Goal: Check status: Verify the current state of an ongoing process or item

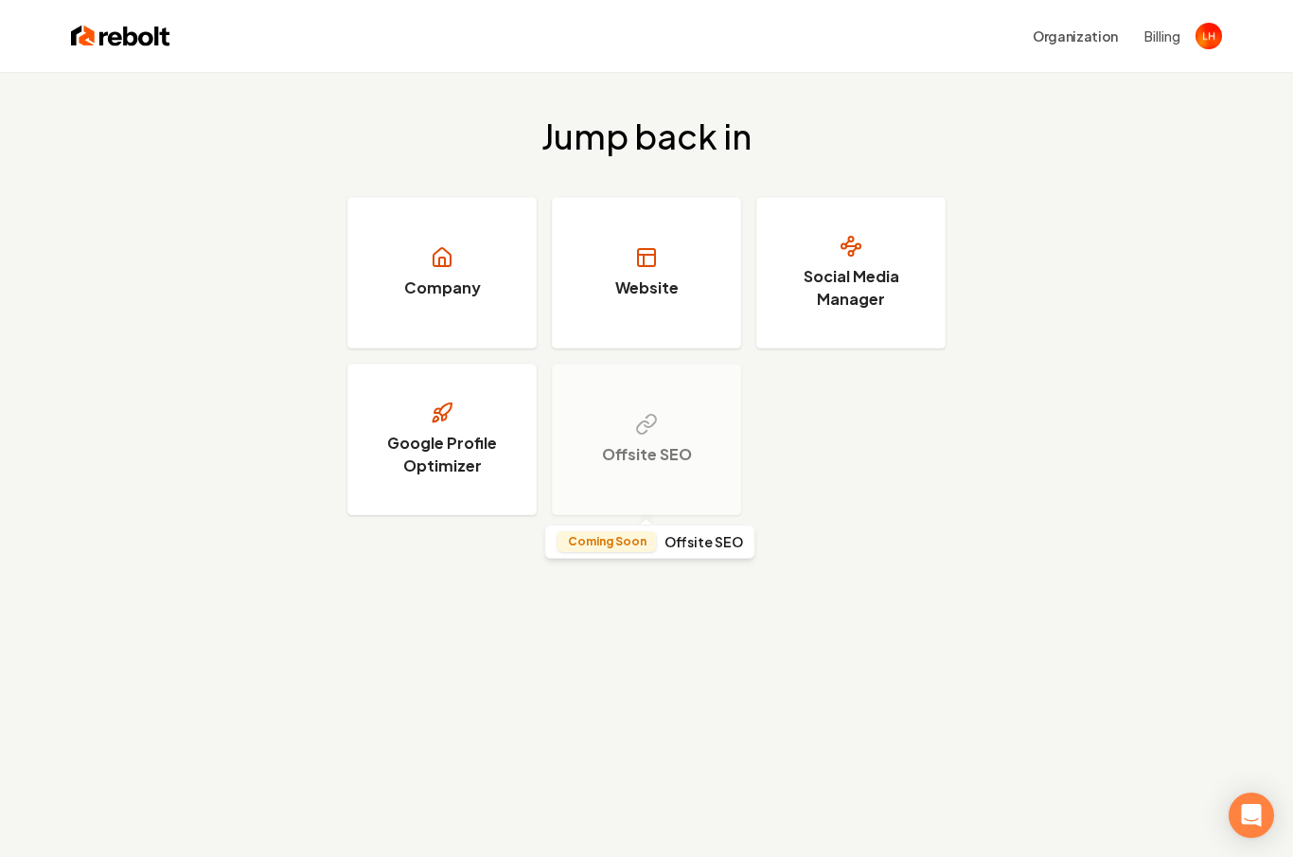
click at [659, 428] on div "Offsite SEO" at bounding box center [646, 440] width 189 height 152
click at [660, 428] on div "Offsite SEO" at bounding box center [646, 440] width 189 height 152
click at [676, 615] on div "Jump back in Company Website Social Media Manager Google Profile Optimizer Offs…" at bounding box center [646, 500] width 1293 height 857
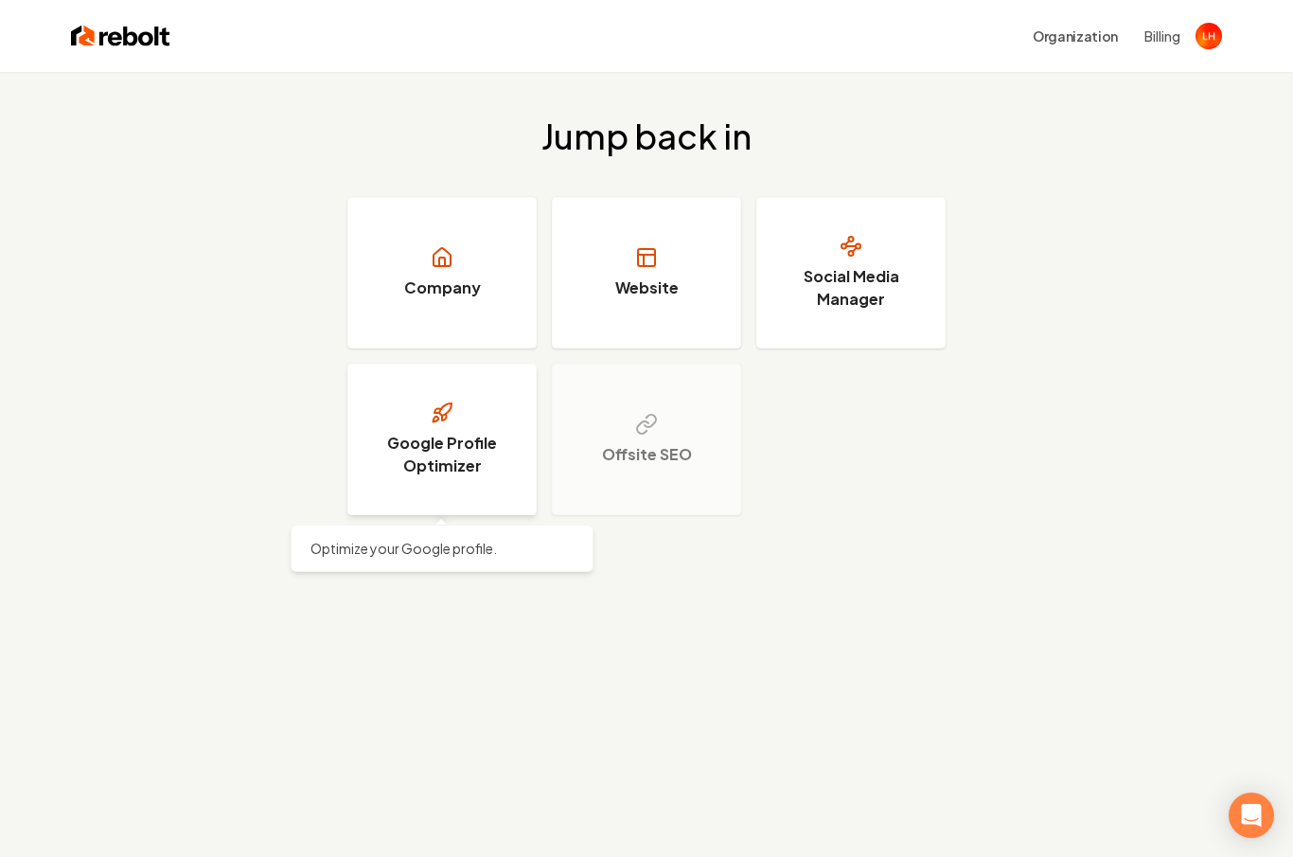
click at [455, 485] on link "Google Profile Optimizer" at bounding box center [442, 440] width 189 height 152
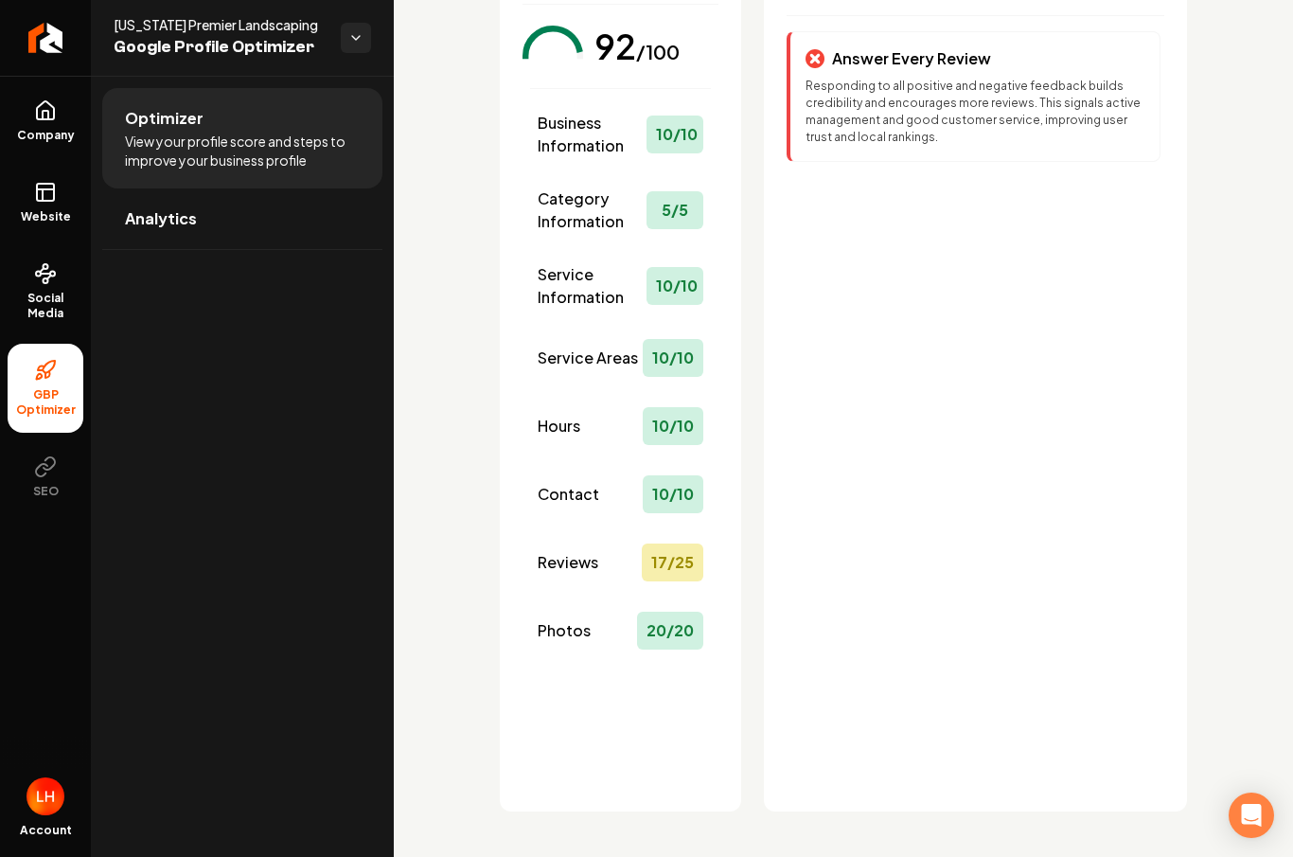
scroll to position [182, 0]
click at [591, 567] on span "Reviews" at bounding box center [568, 562] width 61 height 23
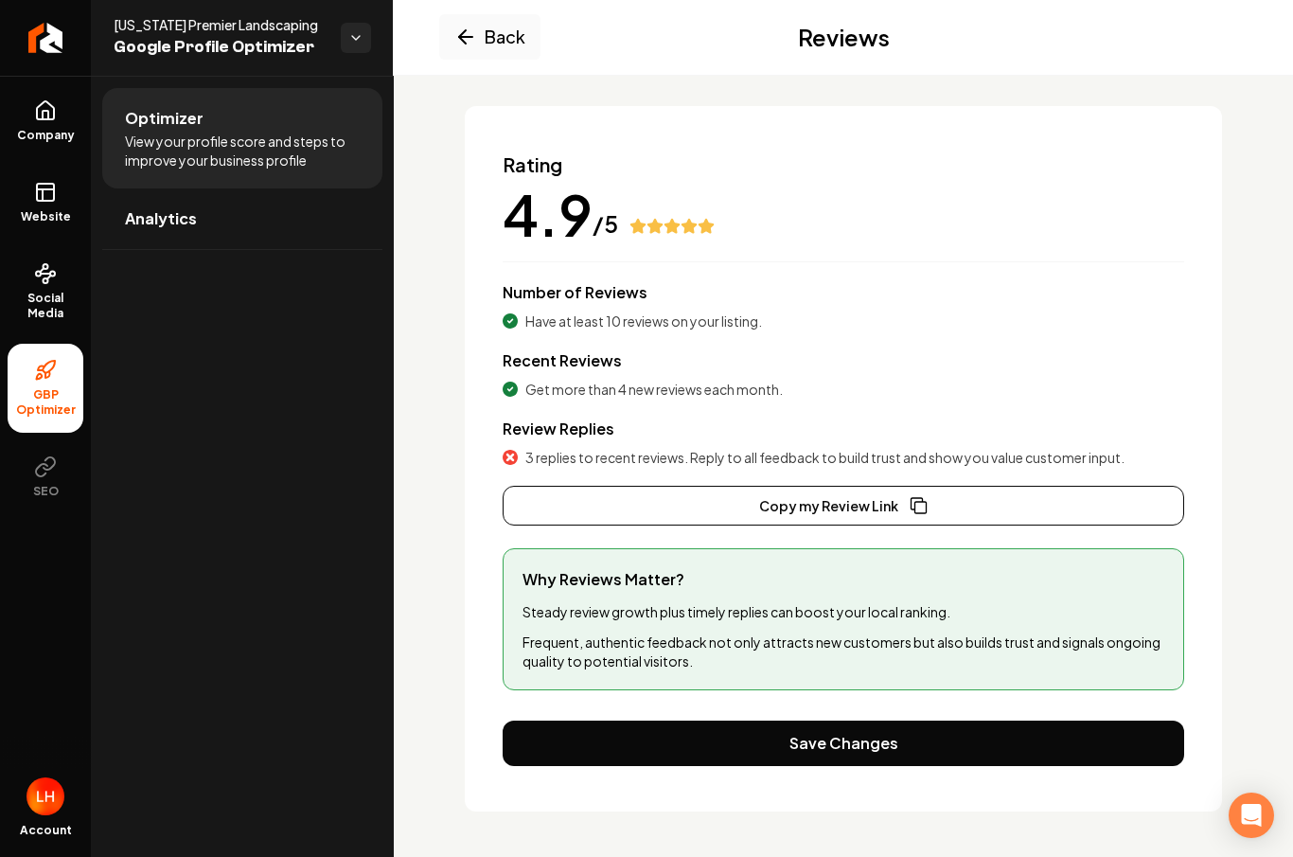
scroll to position [106, 0]
click at [460, 37] on icon "Main content area" at bounding box center [465, 37] width 13 height 0
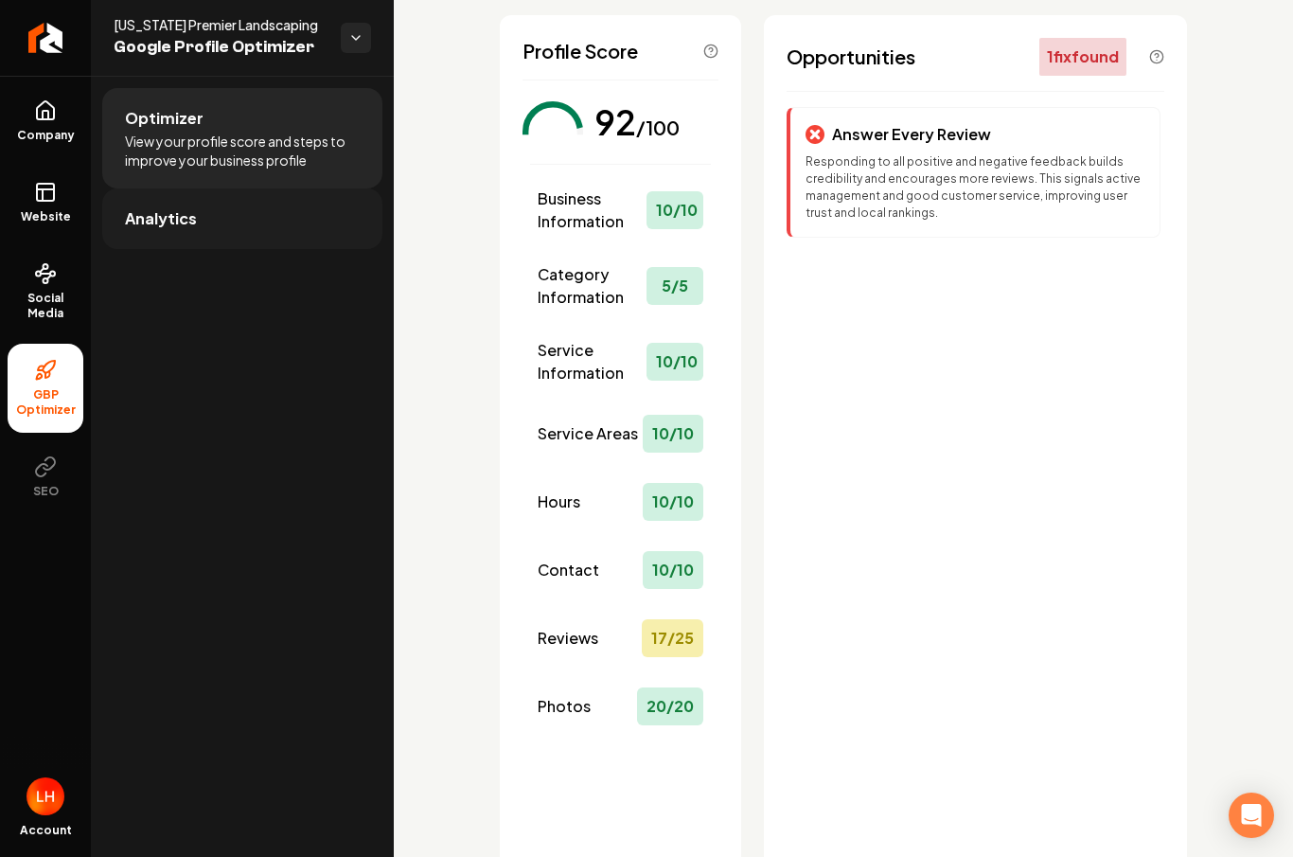
click at [291, 224] on link "Analytics" at bounding box center [242, 218] width 280 height 61
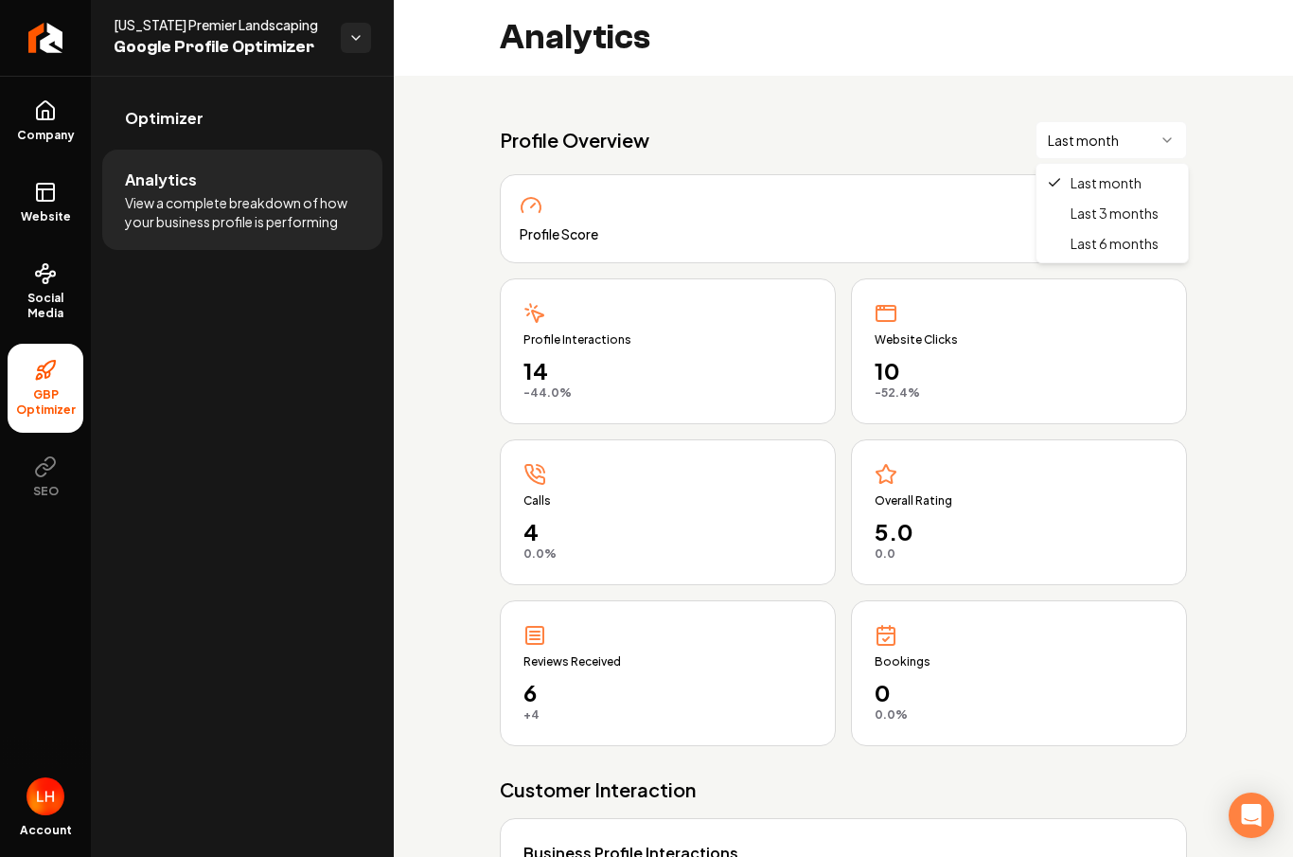
click at [1090, 137] on html "Company Website Social Media GBP Optimizer SEO Account [US_STATE] Premier Lands…" at bounding box center [646, 428] width 1293 height 857
click at [1108, 138] on html "Company Website Social Media GBP Optimizer SEO Account [US_STATE] Premier Lands…" at bounding box center [646, 428] width 1293 height 857
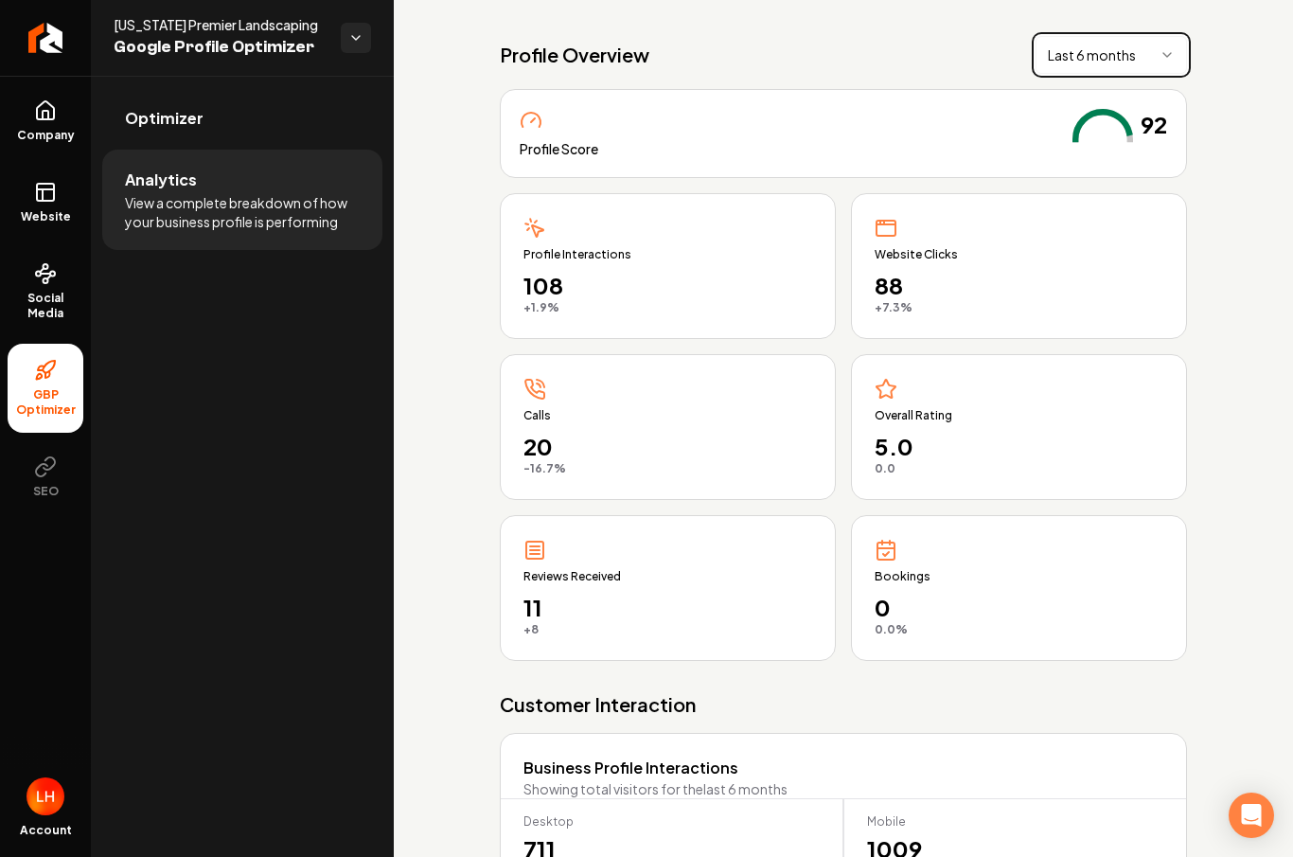
scroll to position [84, 0]
click at [903, 266] on div "Website Clicks 88 +7.3% from last 6 months" at bounding box center [1019, 267] width 336 height 146
click at [651, 321] on div "Profile Interactions 108 +1.9% from last 6 months" at bounding box center [668, 267] width 336 height 146
click at [615, 423] on span "Calls" at bounding box center [668, 416] width 289 height 15
click at [528, 577] on span "Reviews Received" at bounding box center [668, 577] width 289 height 15
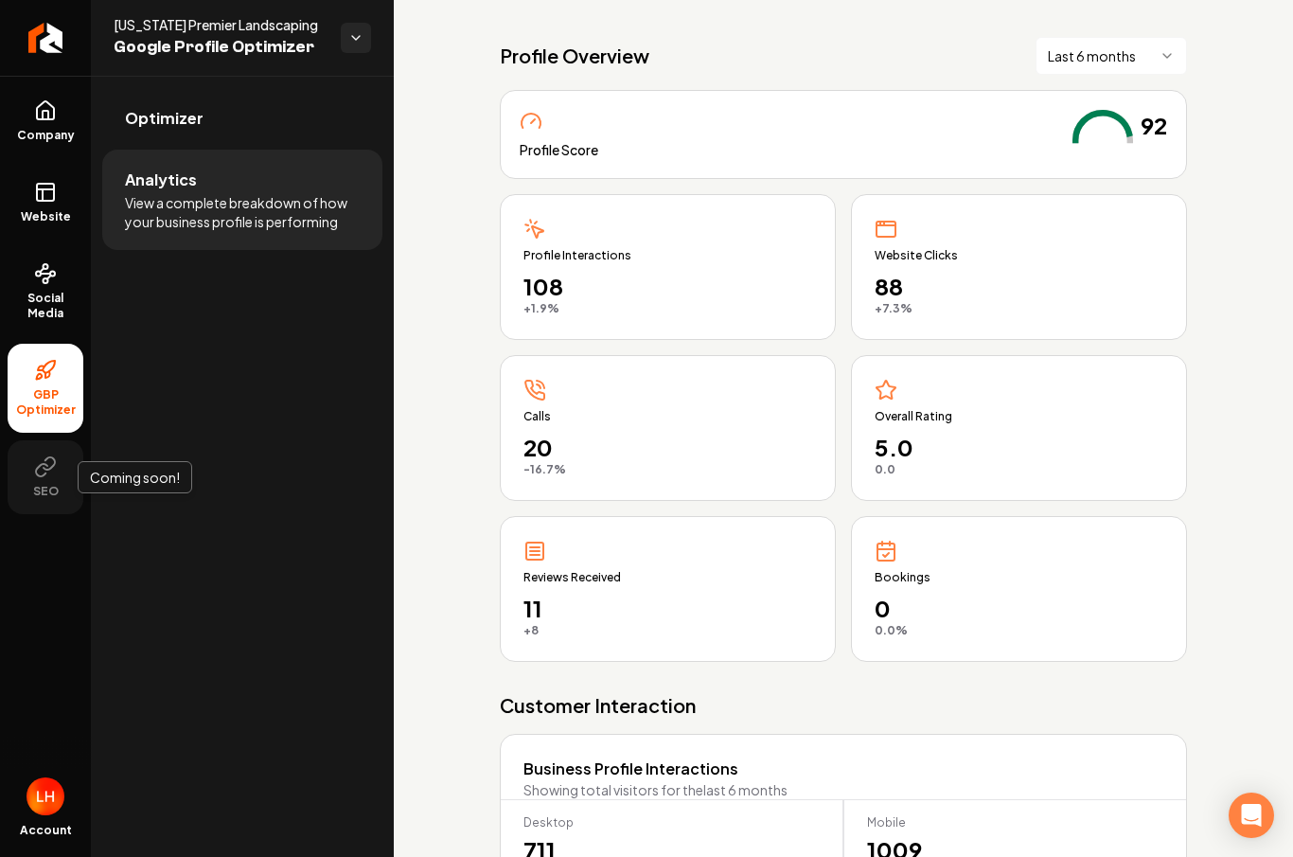
click at [37, 479] on button "SEO" at bounding box center [46, 477] width 76 height 74
click at [46, 122] on link "Company" at bounding box center [46, 121] width 76 height 74
